Goal: Browse casually

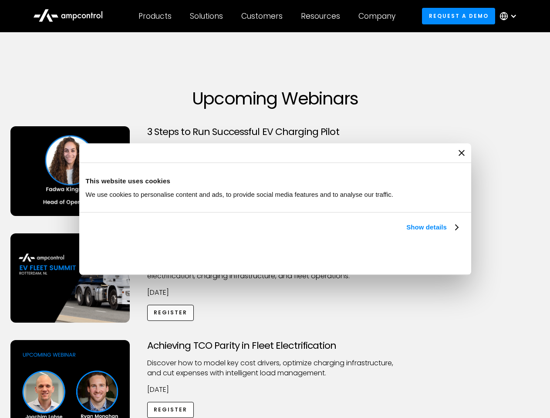
click at [406, 233] on link "Show details" at bounding box center [431, 227] width 51 height 10
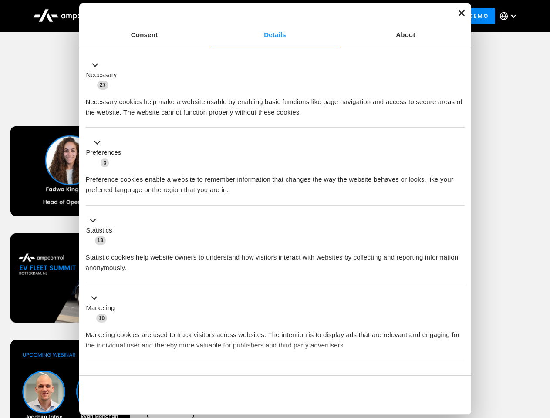
click at [459, 118] on div "Necessary cookies help make a website usable by enabling basic functions like p…" at bounding box center [275, 103] width 379 height 27
click at [541, 351] on div "Achieving TCO Parity in Fleet Electrification Discover how to model key cost dr…" at bounding box center [275, 408] width 547 height 137
click at [268, 16] on div "Customers" at bounding box center [261, 16] width 41 height 10
click at [155, 16] on div "Products" at bounding box center [155, 16] width 33 height 10
click at [207, 16] on div "Solutions" at bounding box center [206, 16] width 33 height 10
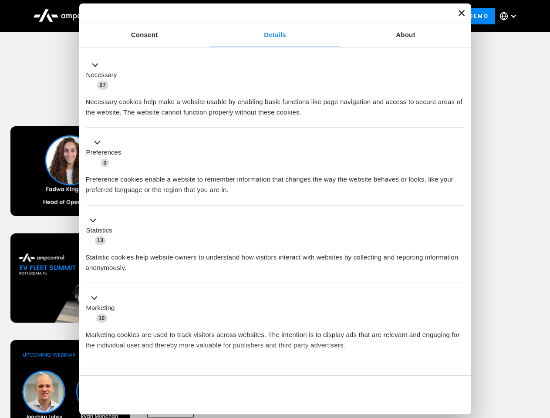
click at [264, 16] on div "Customers" at bounding box center [261, 16] width 41 height 10
click at [322, 16] on div "Resources" at bounding box center [320, 16] width 39 height 10
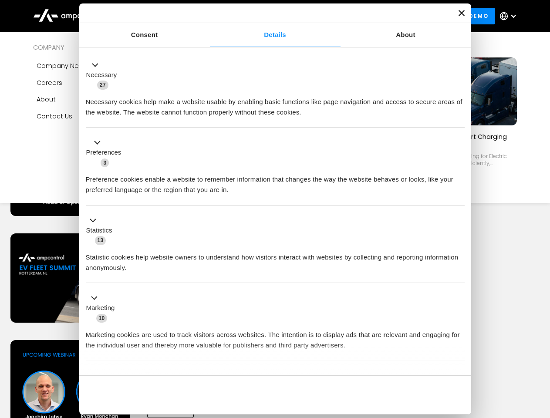
click at [380, 16] on div "Company" at bounding box center [377, 16] width 37 height 10
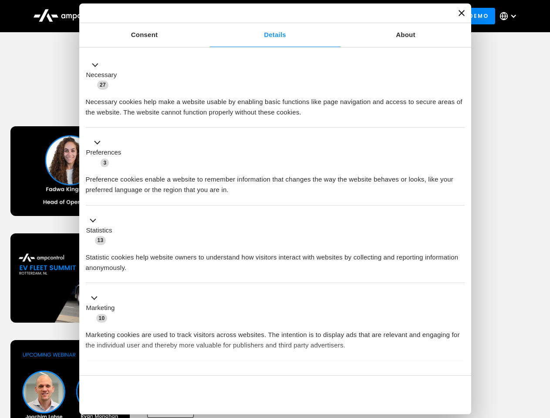
click at [511, 16] on div at bounding box center [513, 16] width 7 height 7
